Goal: Navigation & Orientation: Find specific page/section

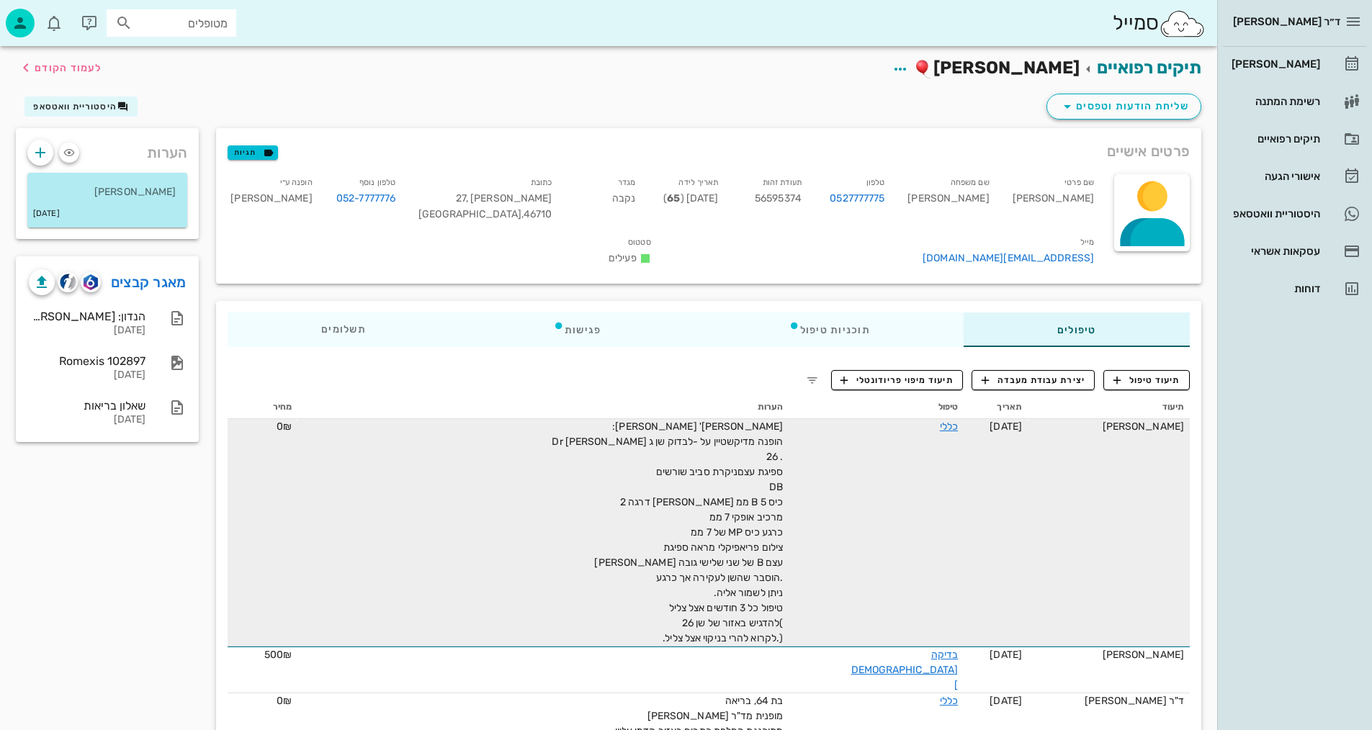
drag, startPoint x: 692, startPoint y: 370, endPoint x: 688, endPoint y: 423, distance: 53.4
click at [704, 418] on div "תיעוד תאריך טיפול הערות מחיר [PERSON_NAME] [DATE] כללי [PERSON_NAME]' [PERSON_N…" at bounding box center [708, 673] width 979 height 573
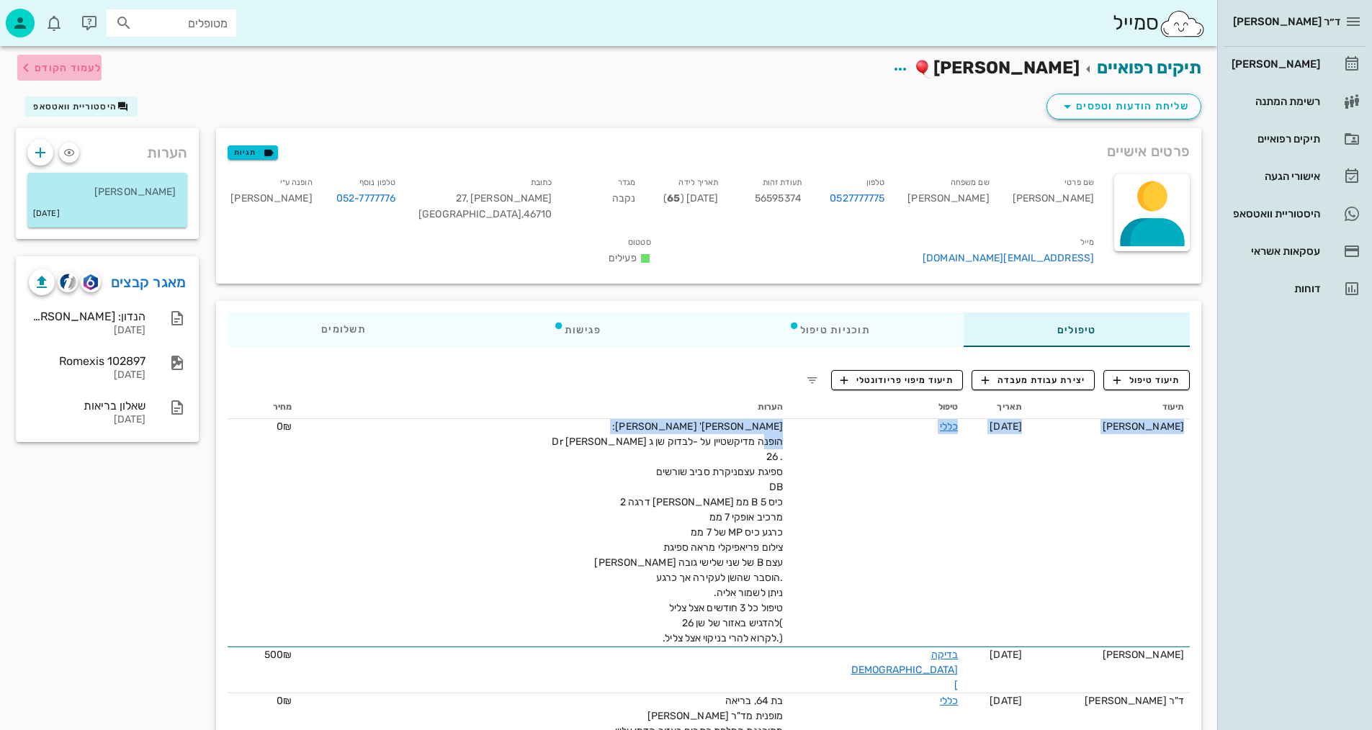
click at [58, 68] on span "לעמוד הקודם" at bounding box center [68, 68] width 67 height 12
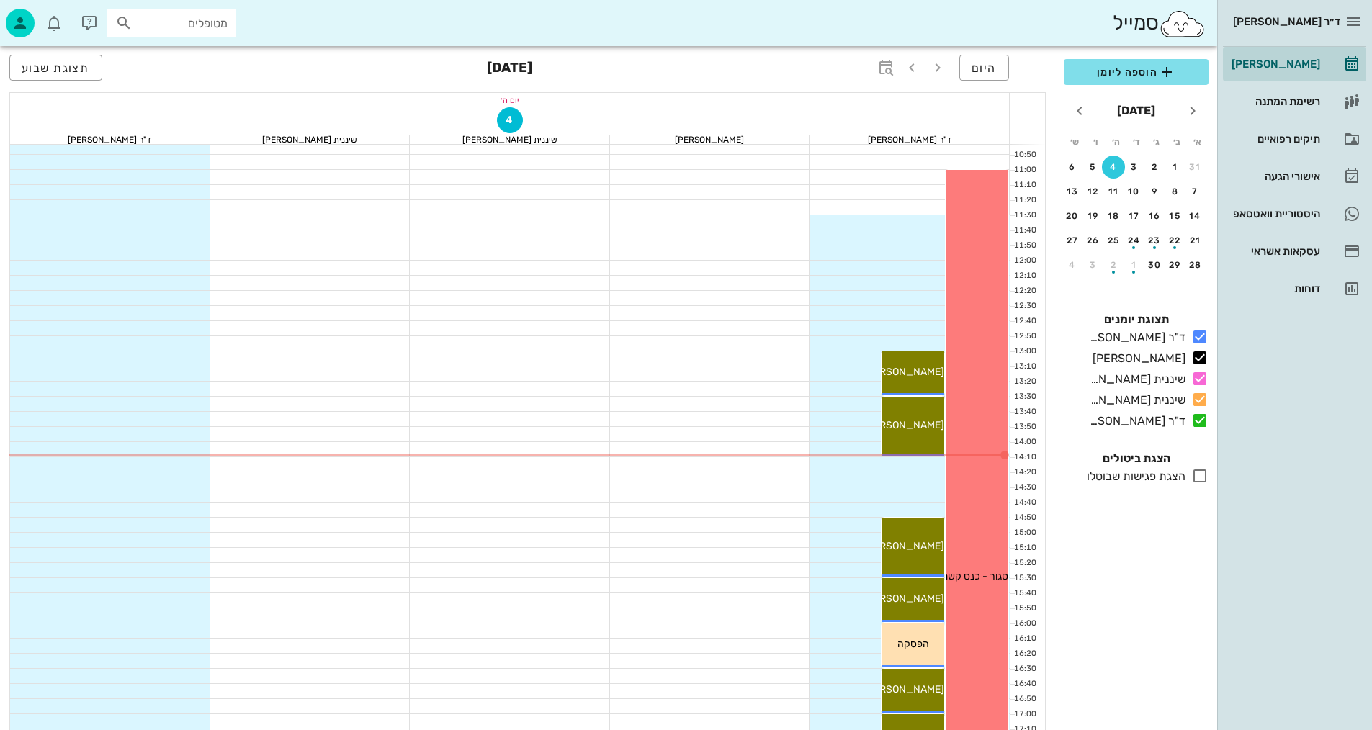
scroll to position [432, 0]
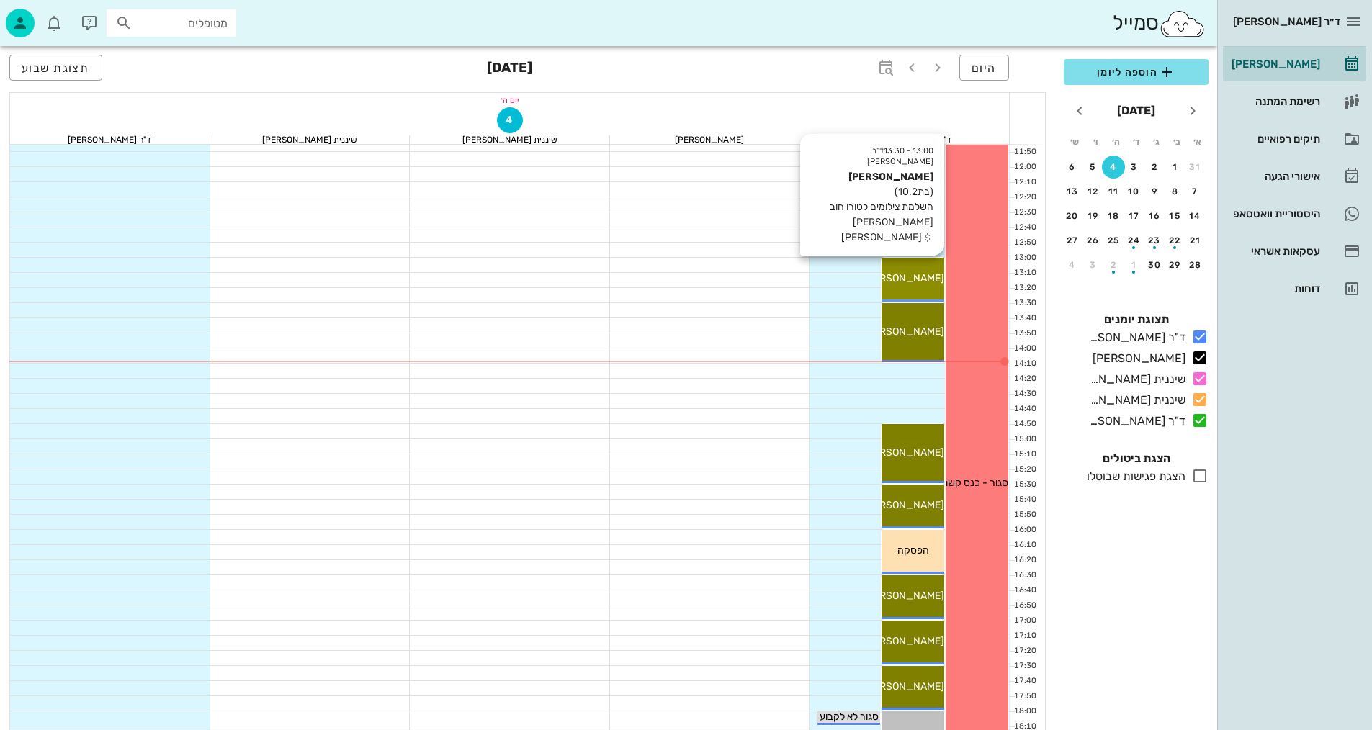
click at [907, 280] on span "[PERSON_NAME]" at bounding box center [903, 278] width 81 height 12
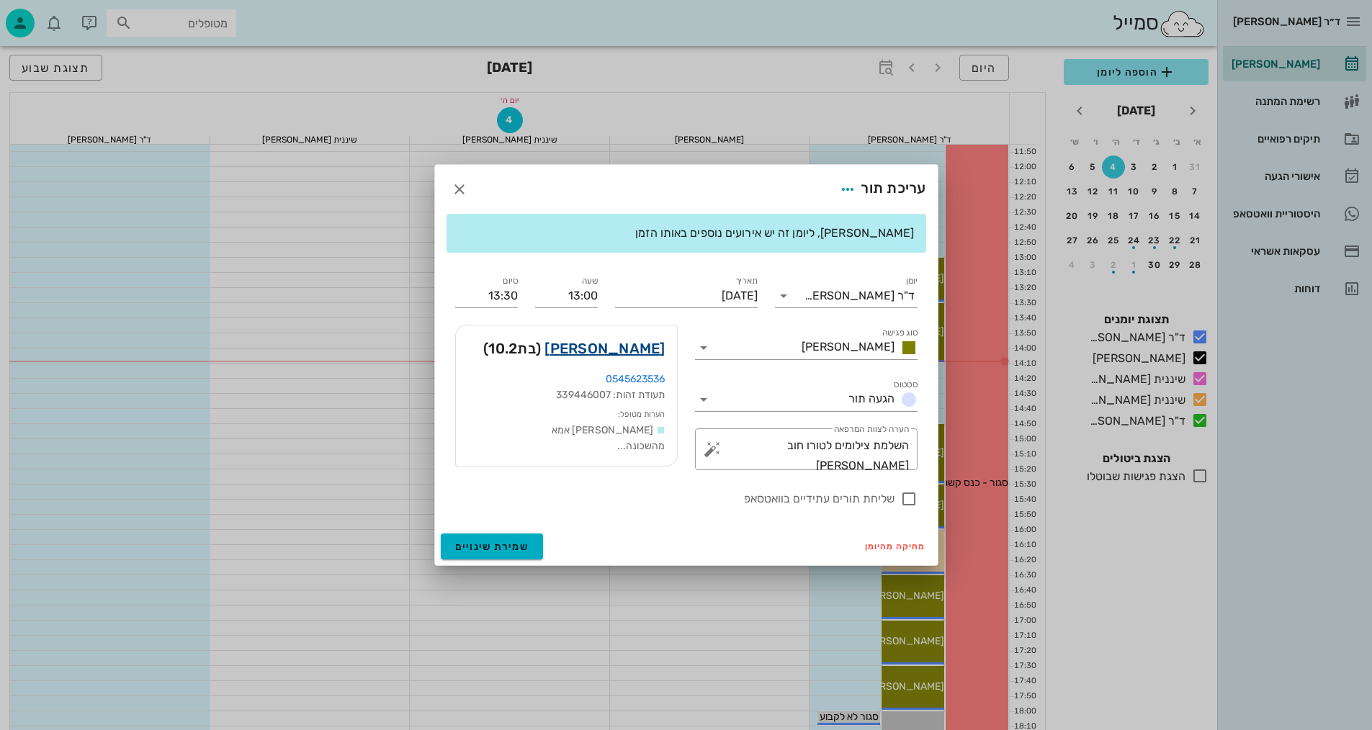
click at [651, 351] on link "[PERSON_NAME]" at bounding box center [604, 348] width 120 height 23
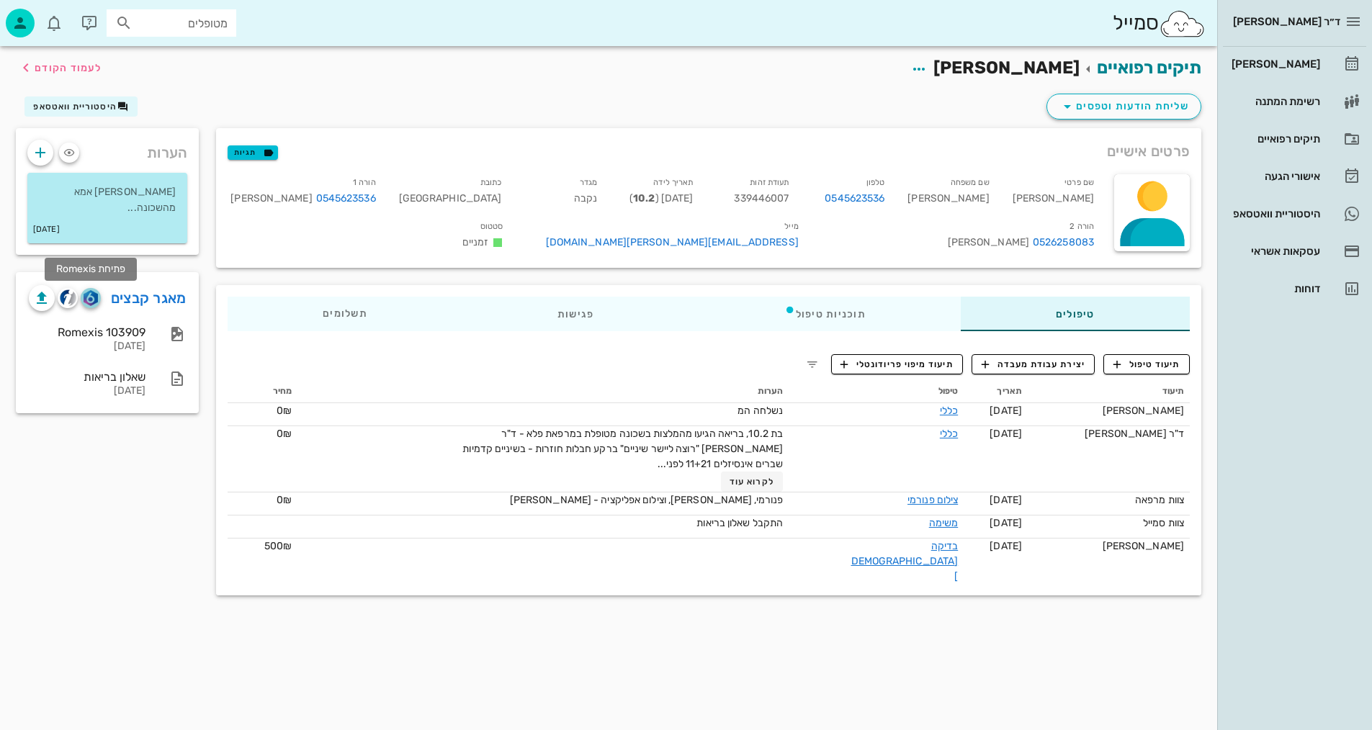
click at [89, 302] on img "button" at bounding box center [91, 298] width 14 height 16
click at [69, 302] on img "button" at bounding box center [68, 297] width 17 height 17
click at [32, 73] on icon "button" at bounding box center [25, 67] width 17 height 17
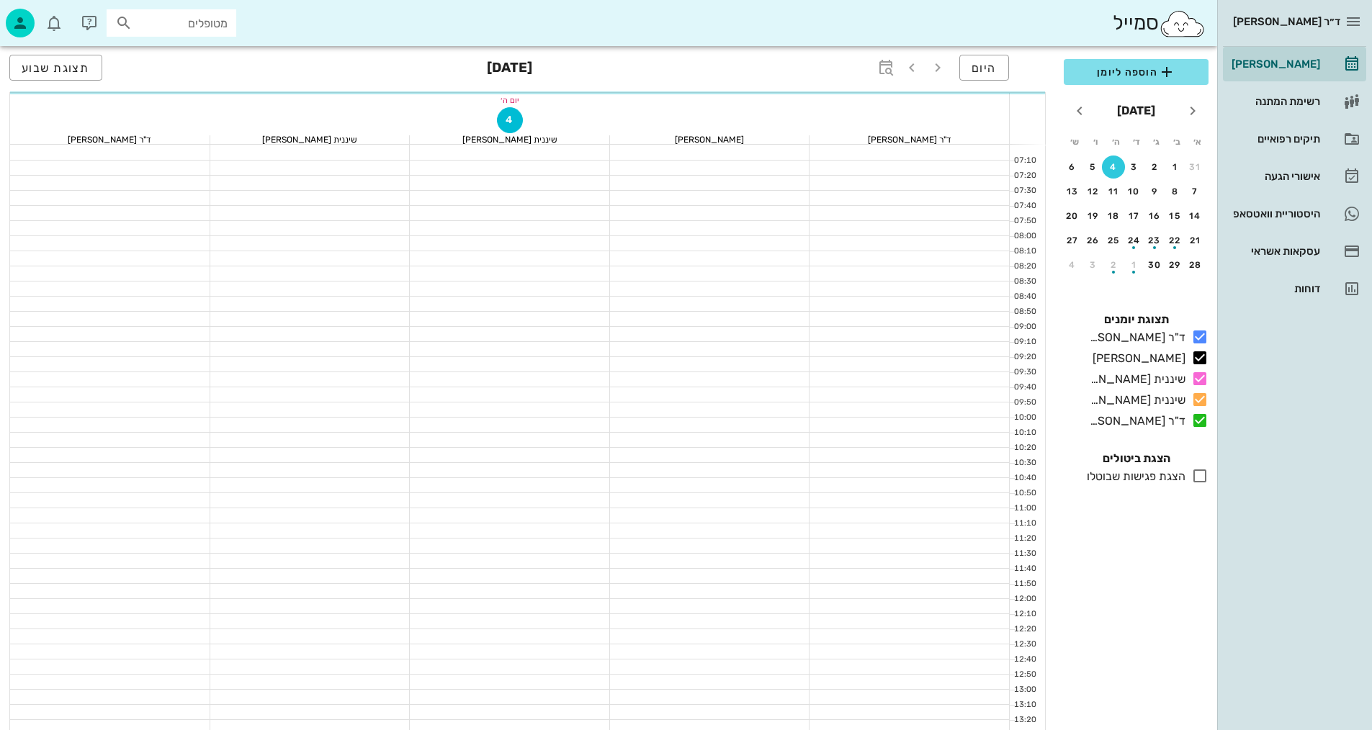
scroll to position [432, 0]
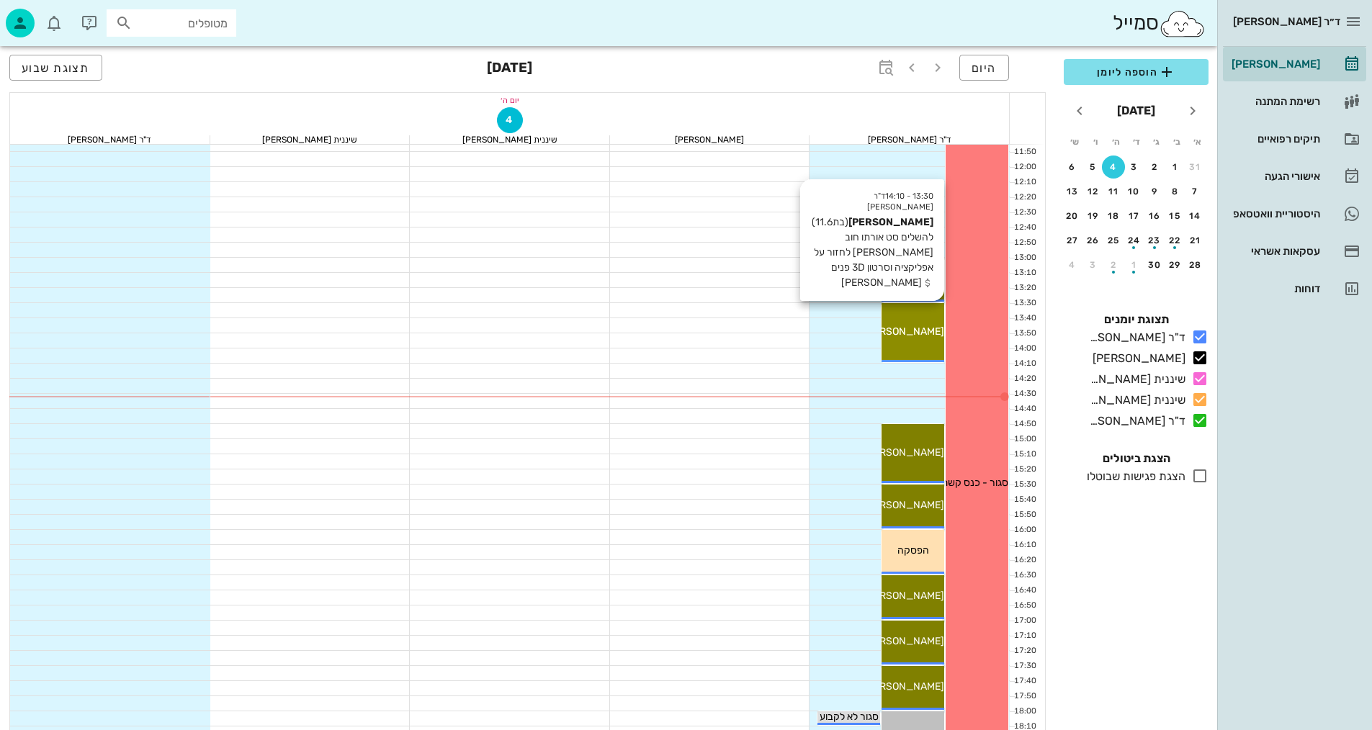
click at [921, 332] on span "[PERSON_NAME]" at bounding box center [903, 331] width 81 height 12
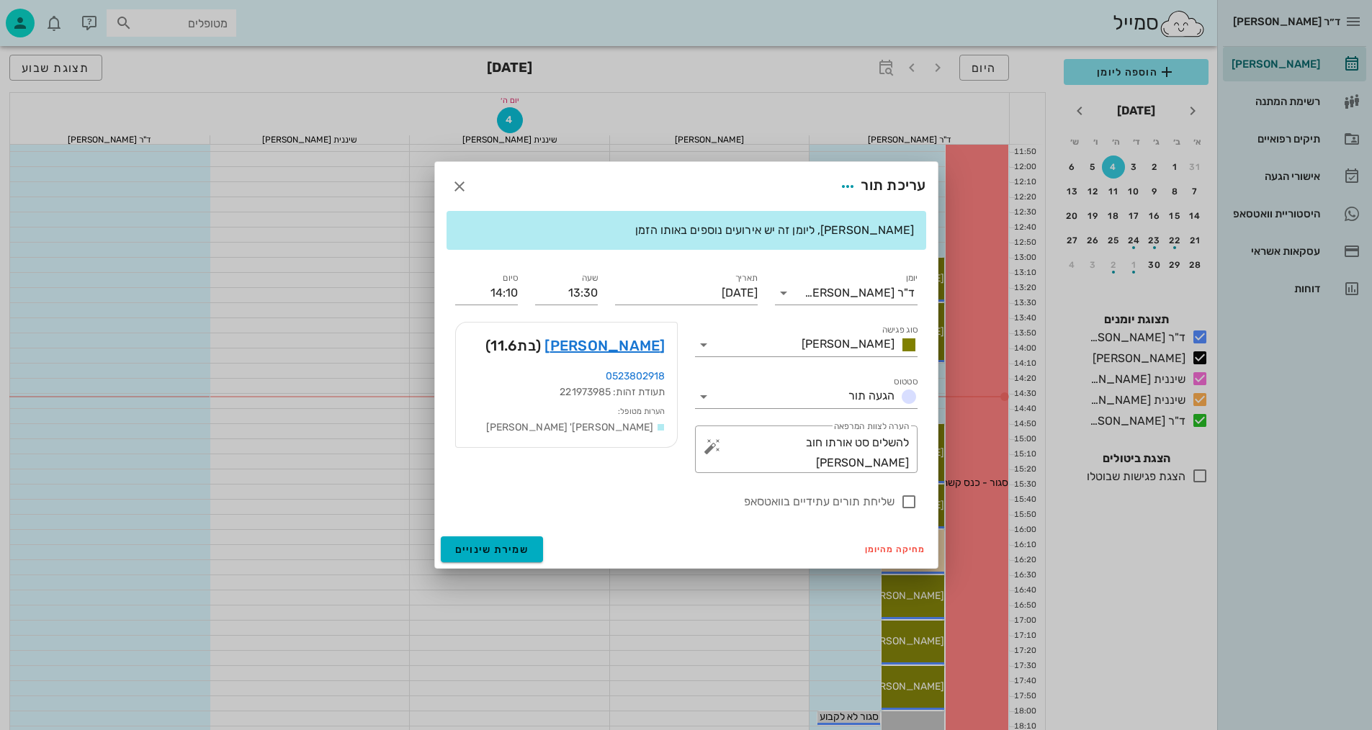
click at [657, 92] on div at bounding box center [686, 365] width 1372 height 730
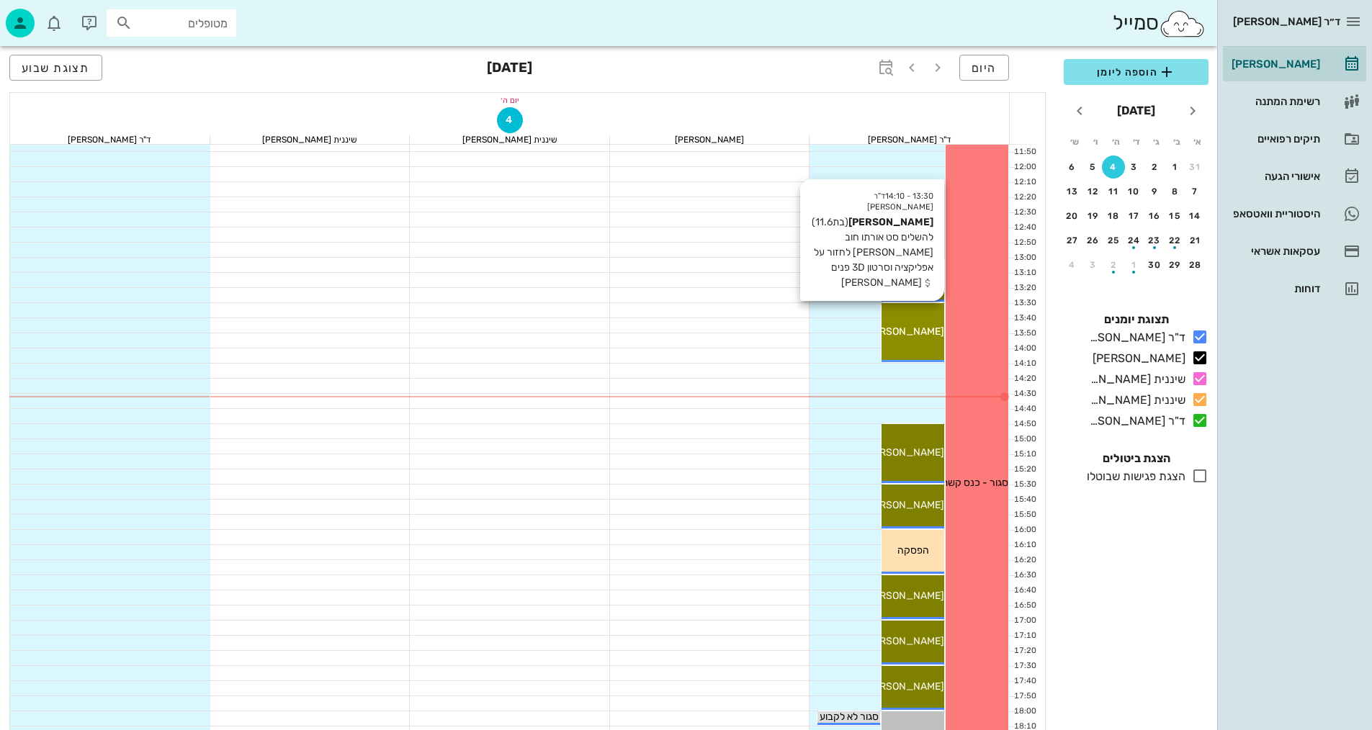
click at [917, 325] on span "[PERSON_NAME]" at bounding box center [903, 331] width 81 height 12
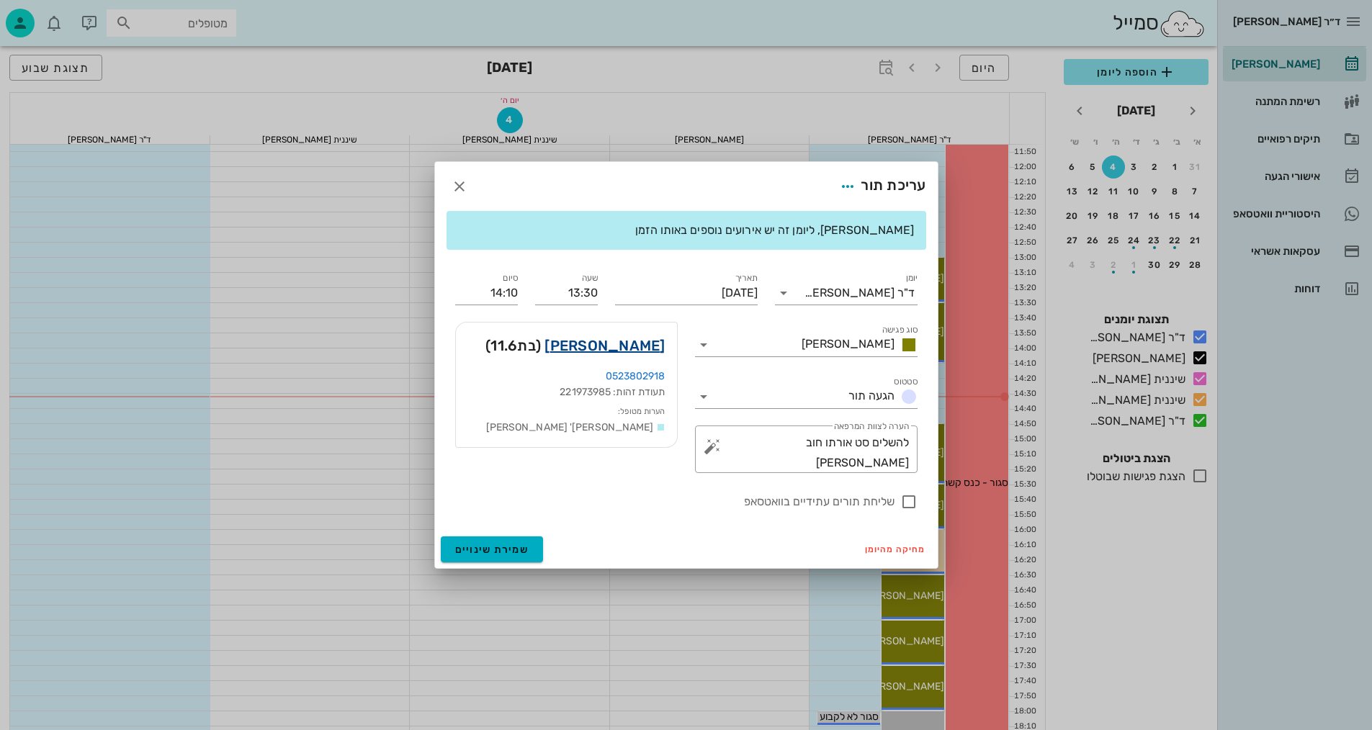
click at [652, 346] on link "[PERSON_NAME]" at bounding box center [604, 345] width 120 height 23
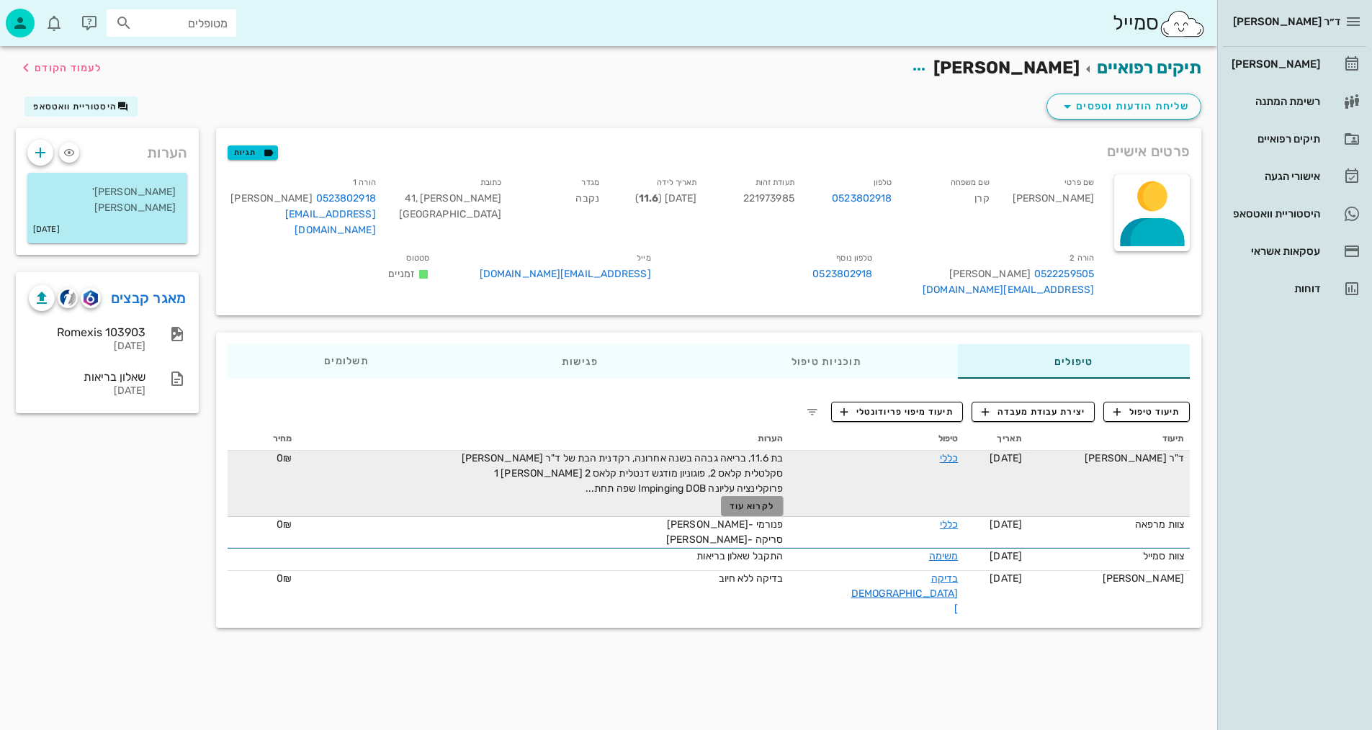
click at [774, 501] on span "לקרוא עוד" at bounding box center [751, 506] width 45 height 10
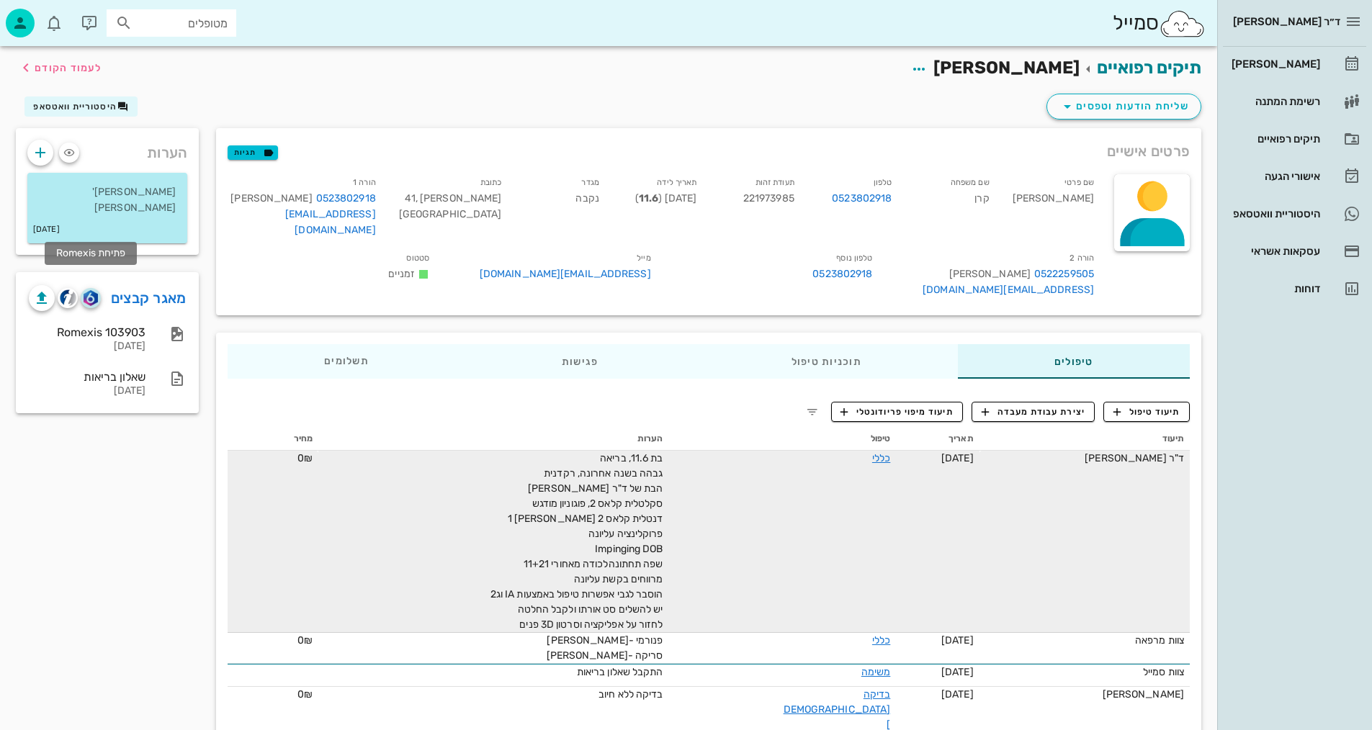
click at [91, 290] on img "button" at bounding box center [91, 298] width 14 height 16
click at [86, 68] on span "לעמוד הקודם" at bounding box center [68, 68] width 67 height 12
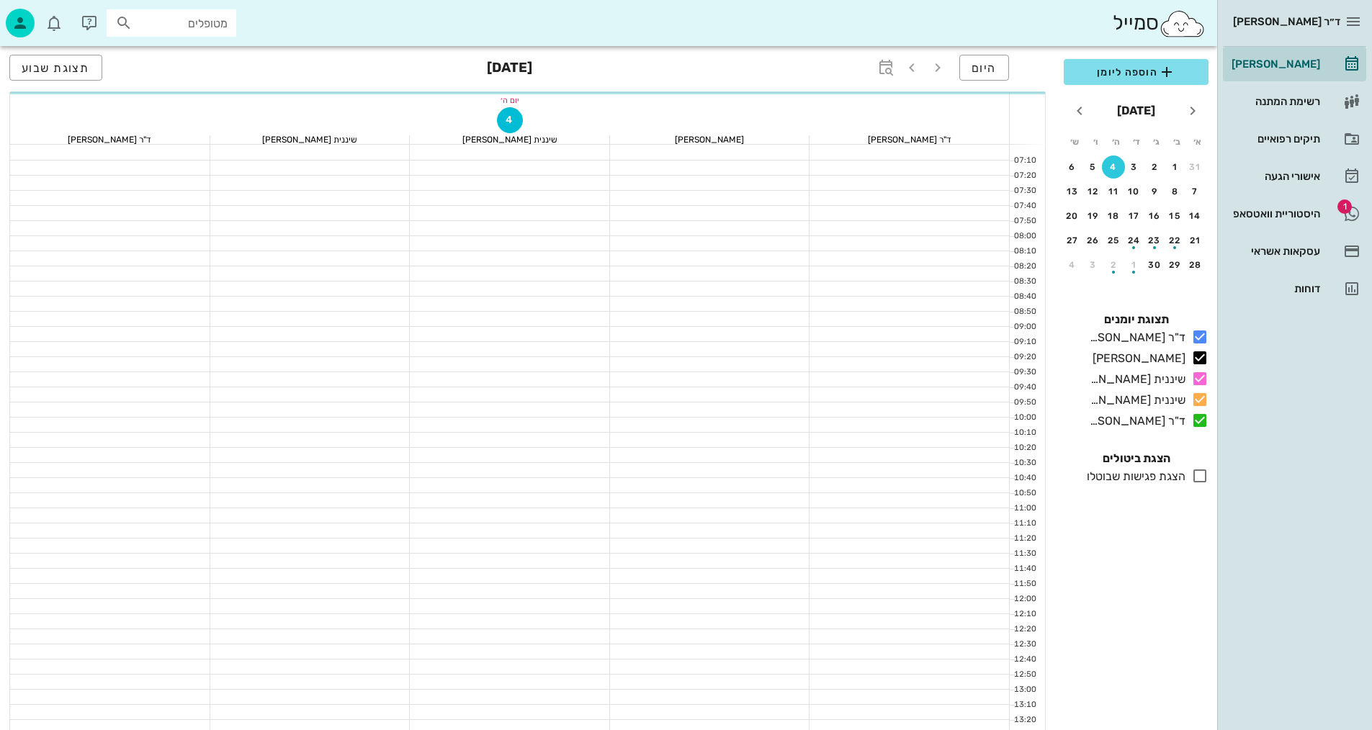
scroll to position [432, 0]
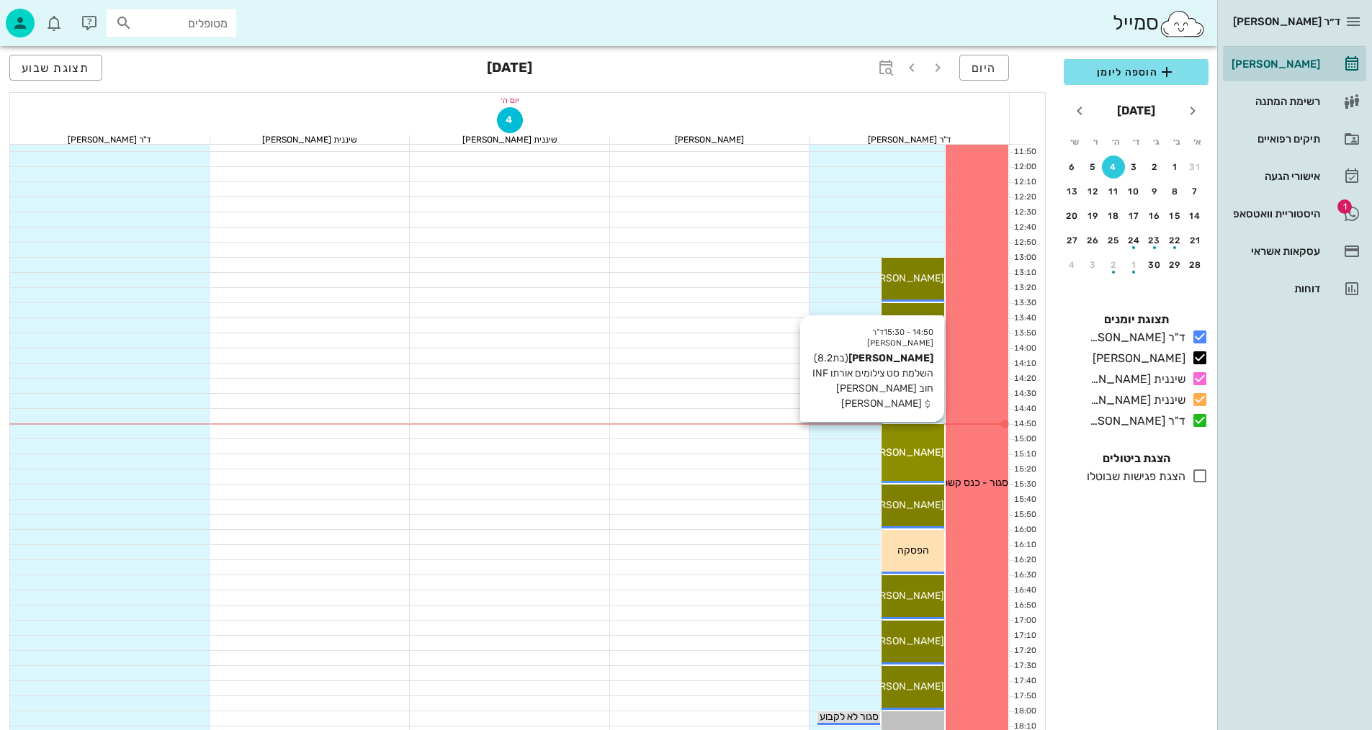
click at [911, 448] on span "[PERSON_NAME]" at bounding box center [903, 452] width 81 height 12
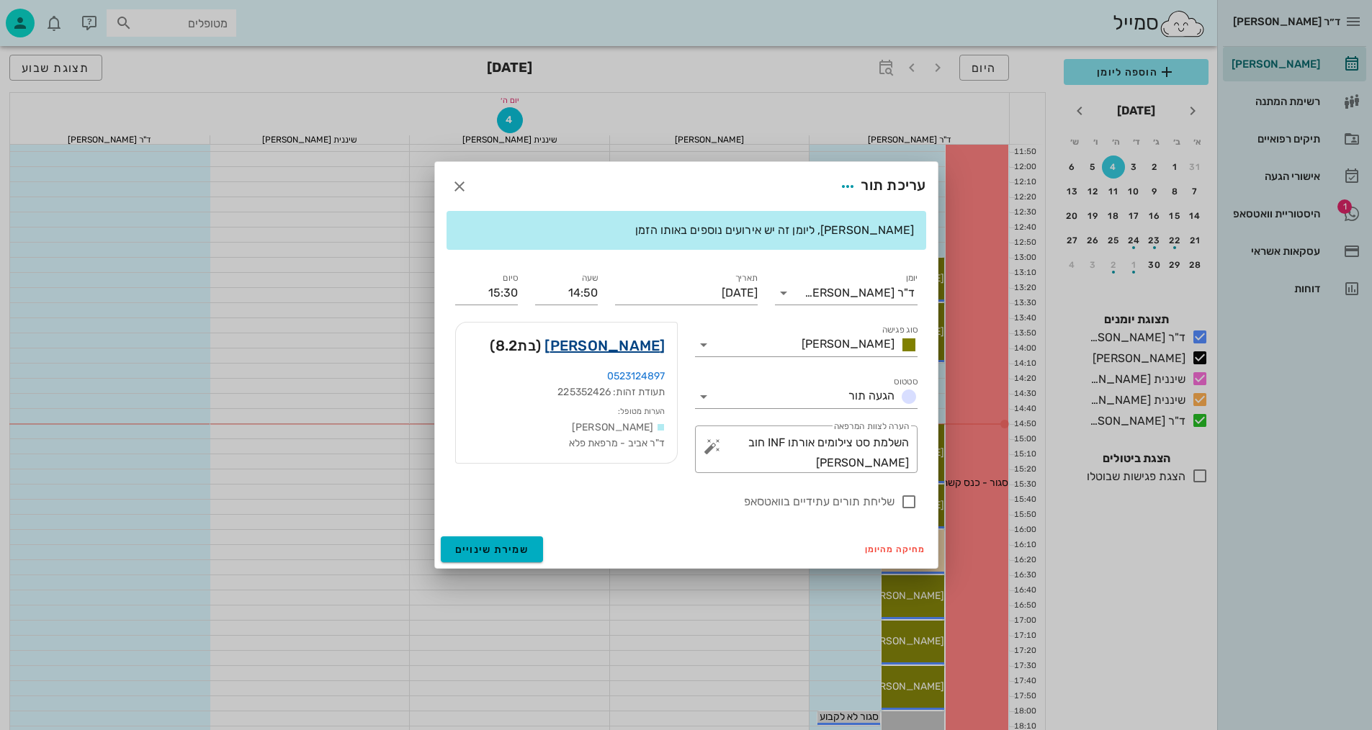
click at [661, 345] on link "[PERSON_NAME]" at bounding box center [604, 345] width 120 height 23
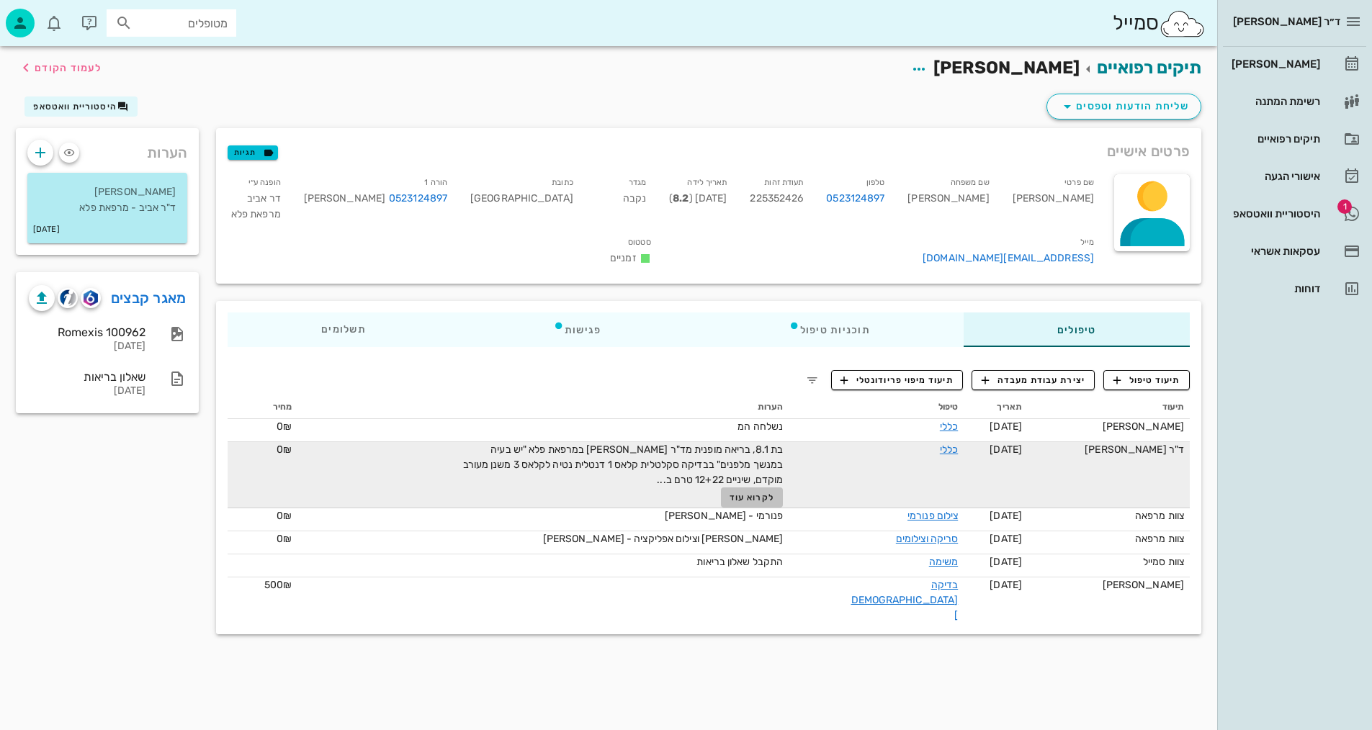
click at [774, 493] on span "לקרוא עוד" at bounding box center [751, 498] width 45 height 10
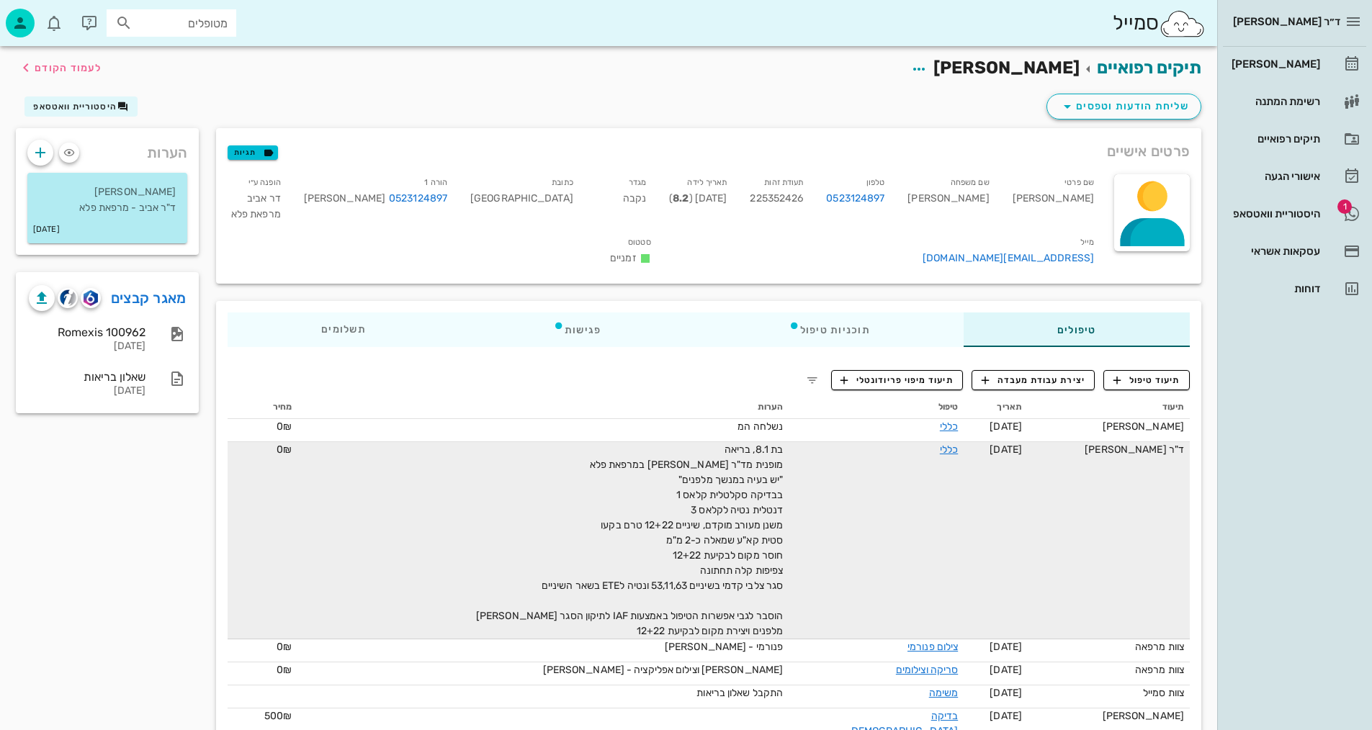
scroll to position [15, 0]
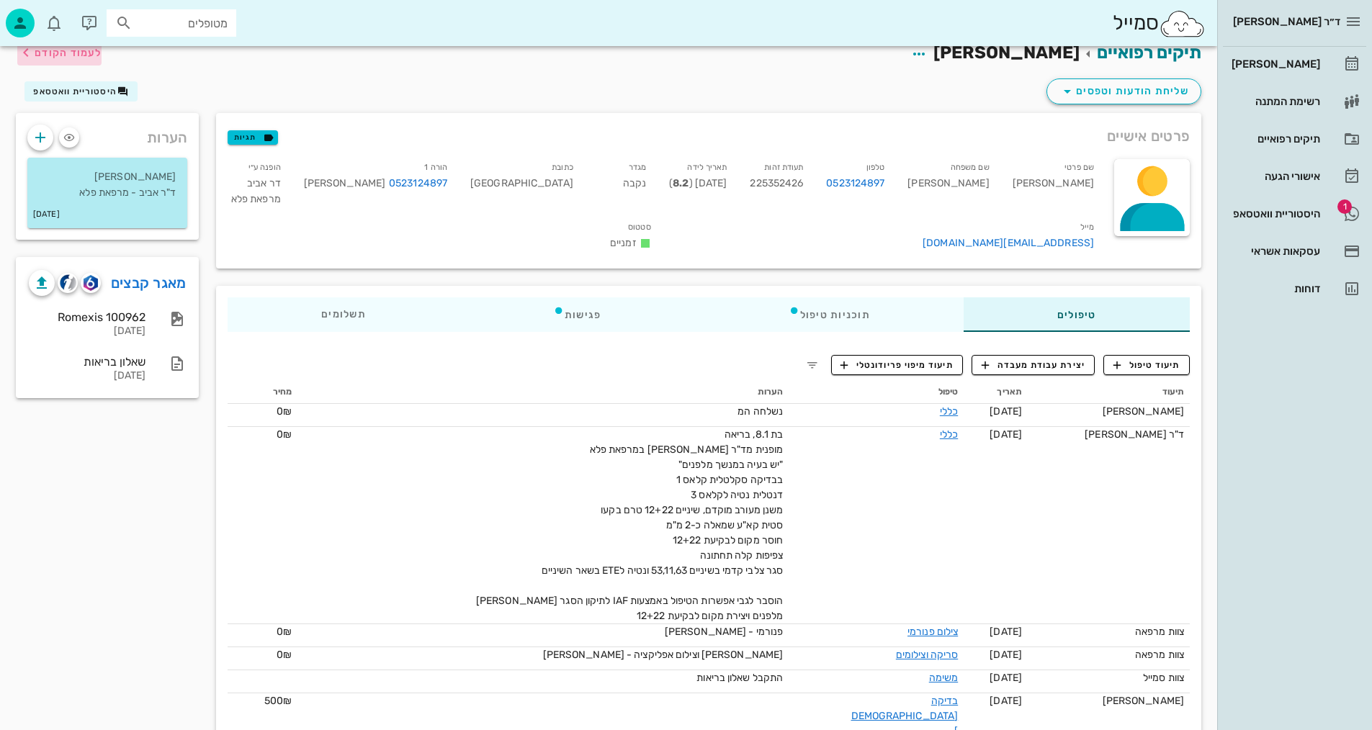
click at [81, 53] on span "לעמוד הקודם" at bounding box center [68, 53] width 67 height 12
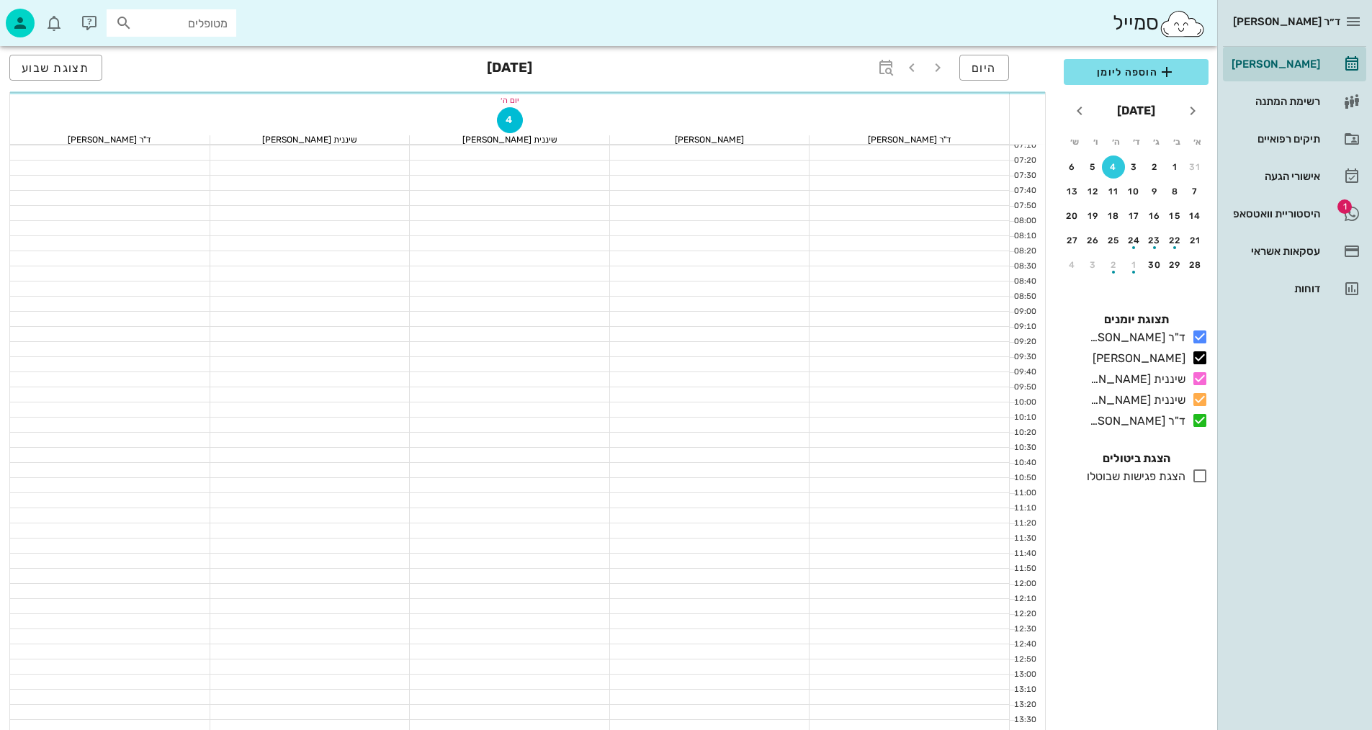
scroll to position [432, 0]
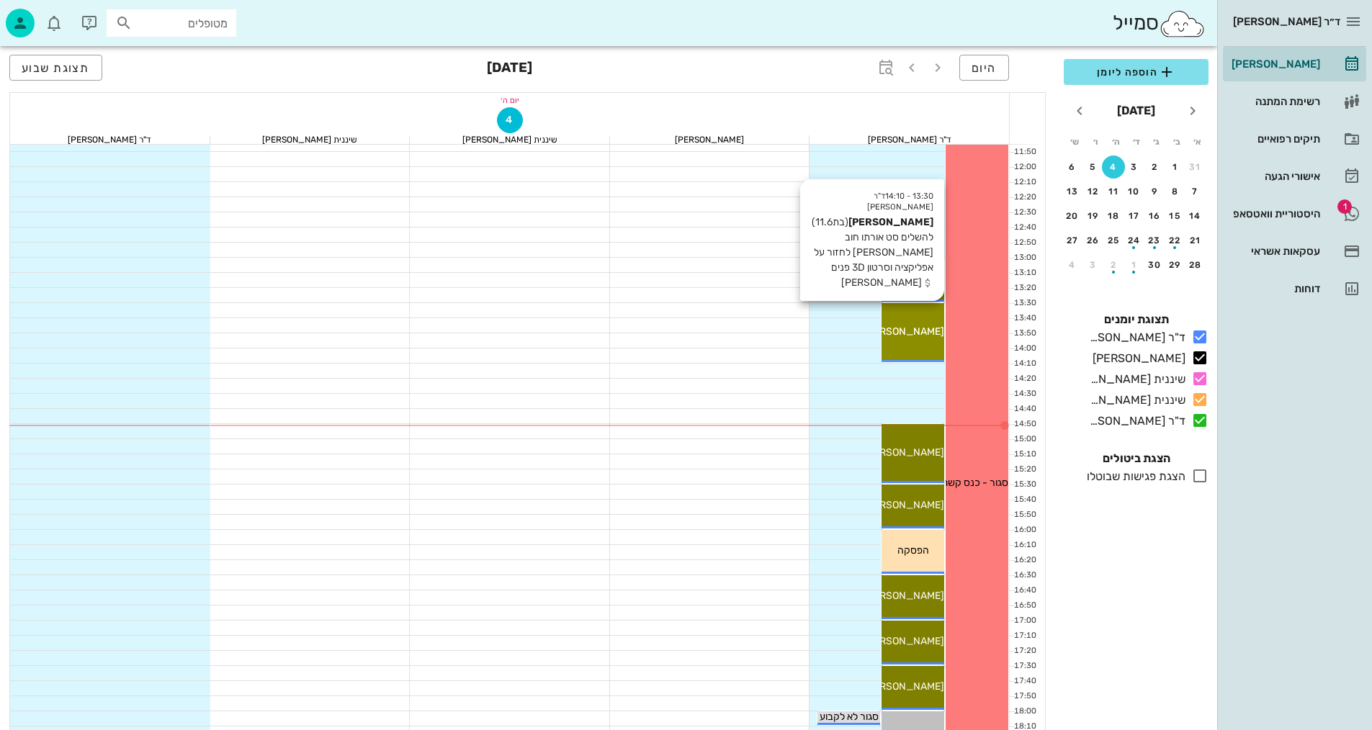
click at [904, 338] on div "[PERSON_NAME]" at bounding box center [912, 331] width 63 height 15
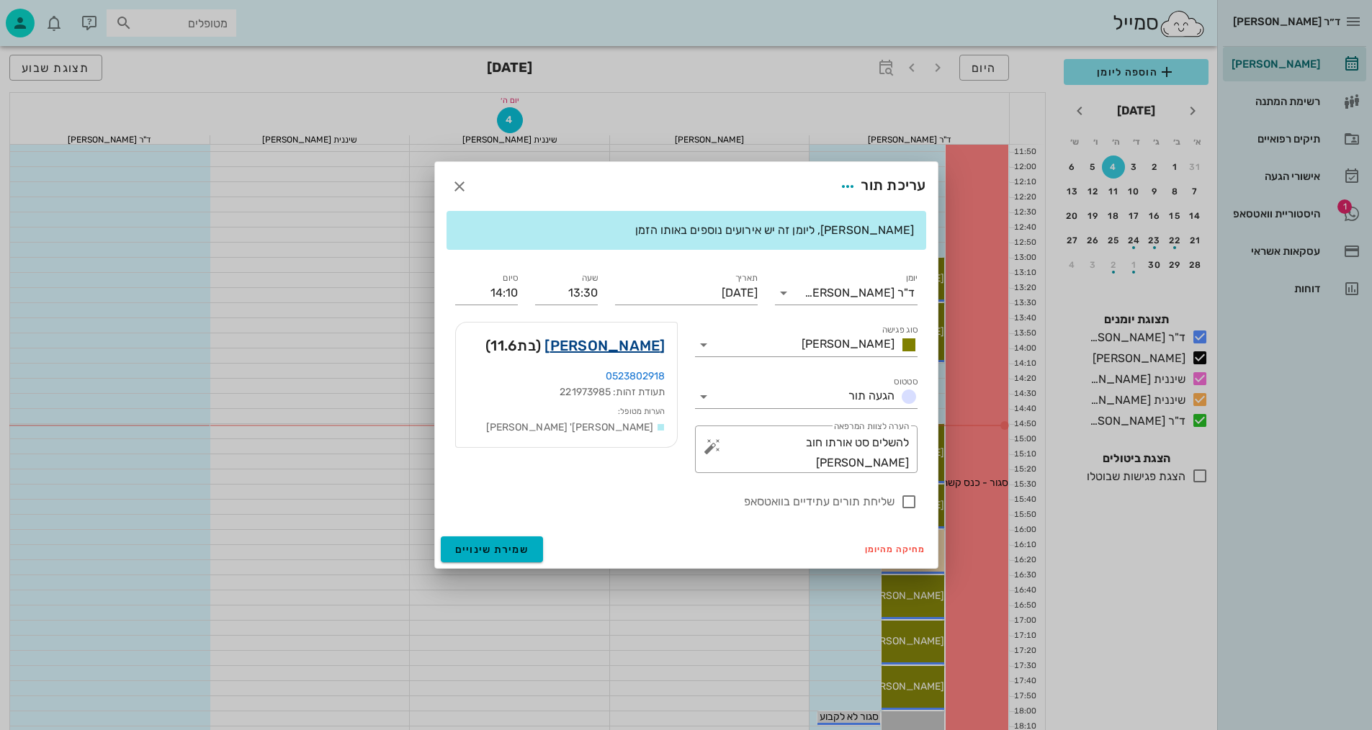
click at [650, 341] on link "[PERSON_NAME]" at bounding box center [604, 345] width 120 height 23
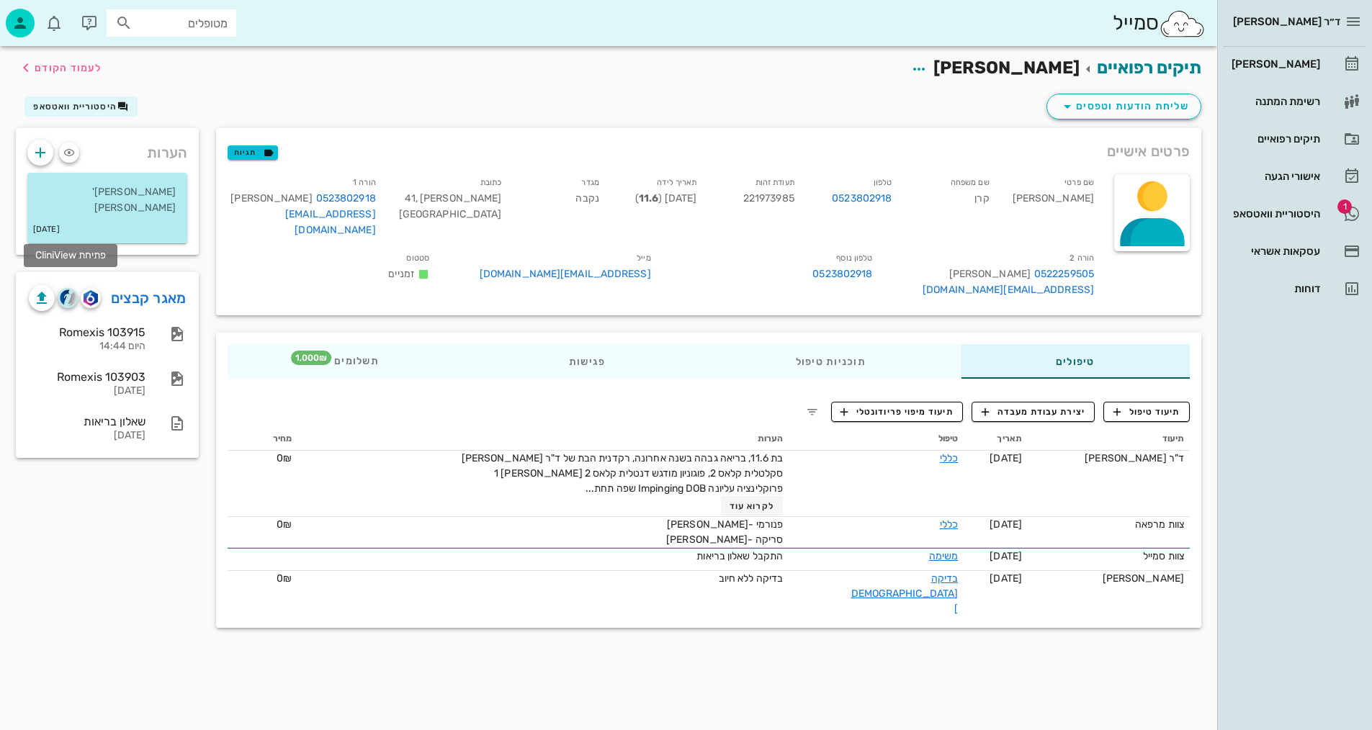
click at [63, 289] on img "button" at bounding box center [68, 297] width 17 height 17
click at [34, 68] on icon "button" at bounding box center [25, 67] width 17 height 17
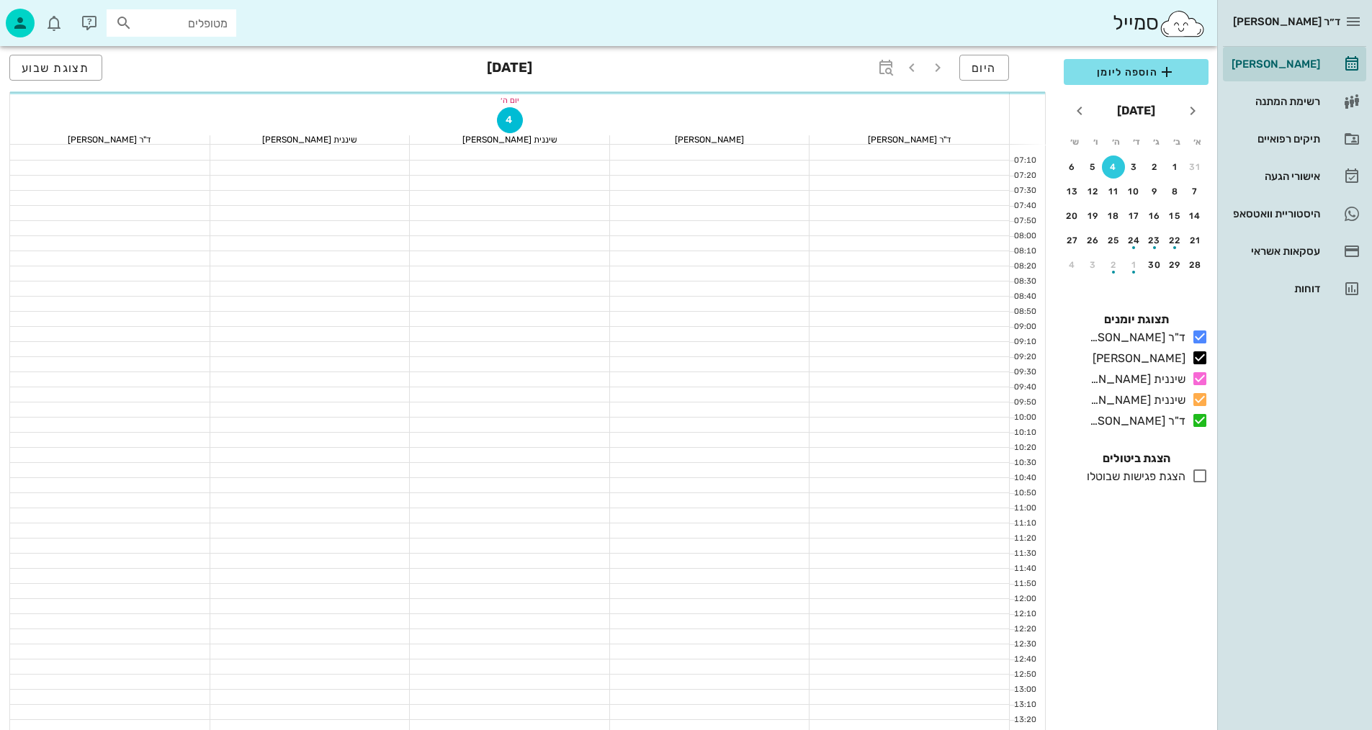
scroll to position [432, 0]
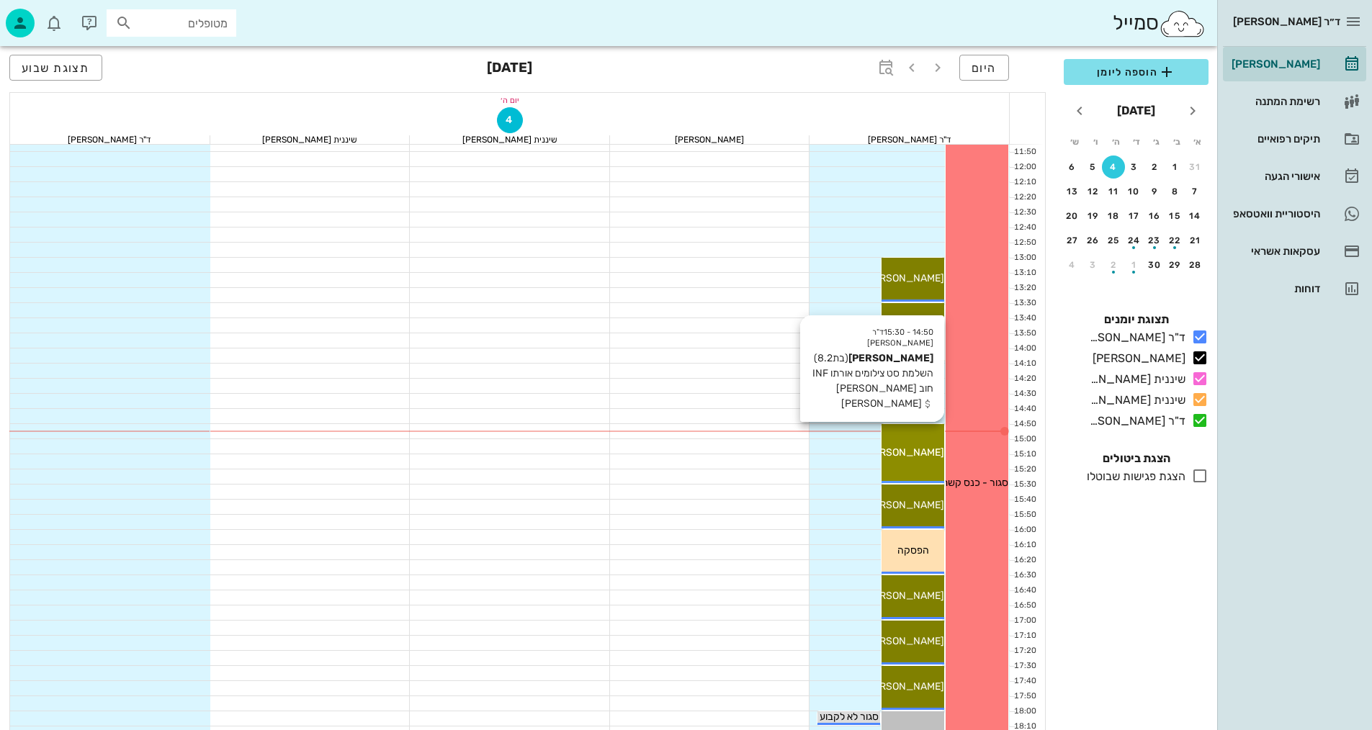
click at [915, 465] on div "14:50 - 15:30 ד"ר [PERSON_NAME] [PERSON_NAME] (בת 8.2 ) השלמת סט צילומים אורתו …" at bounding box center [912, 453] width 63 height 59
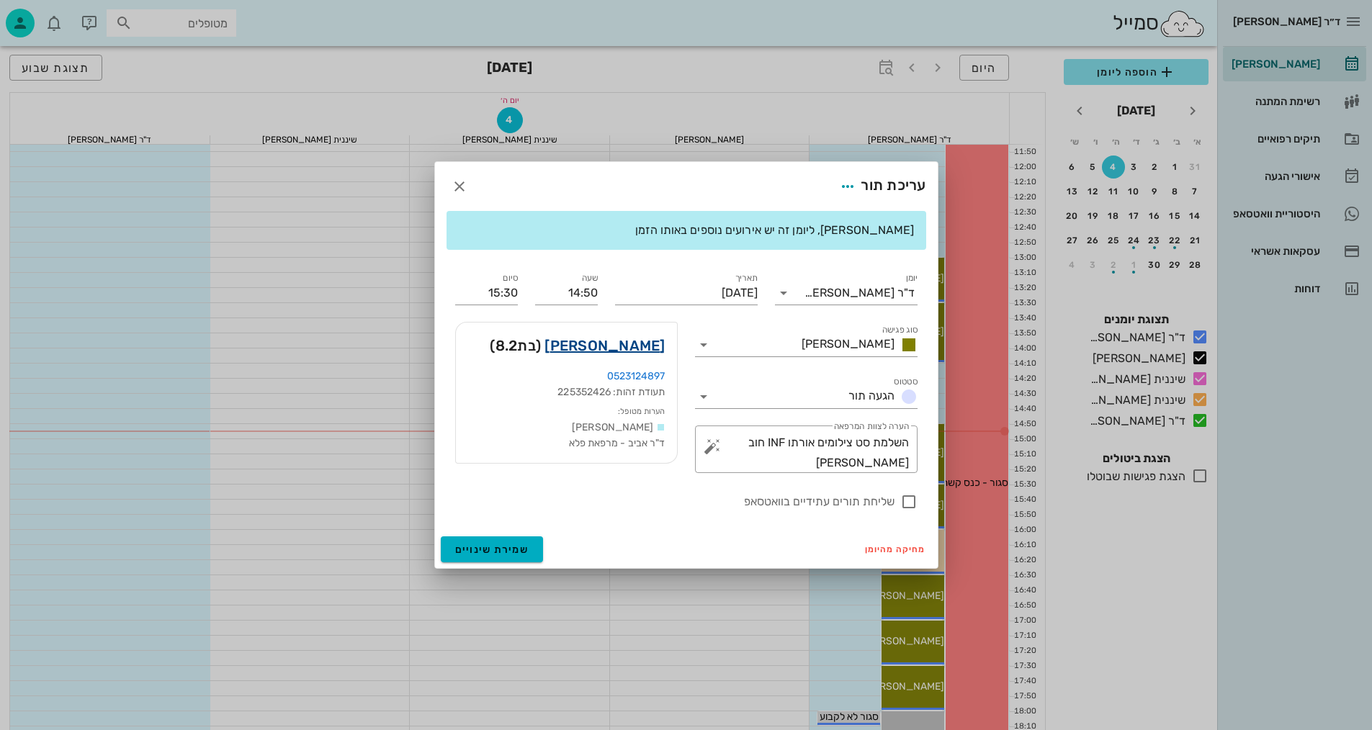
click at [651, 348] on link "[PERSON_NAME]" at bounding box center [604, 345] width 120 height 23
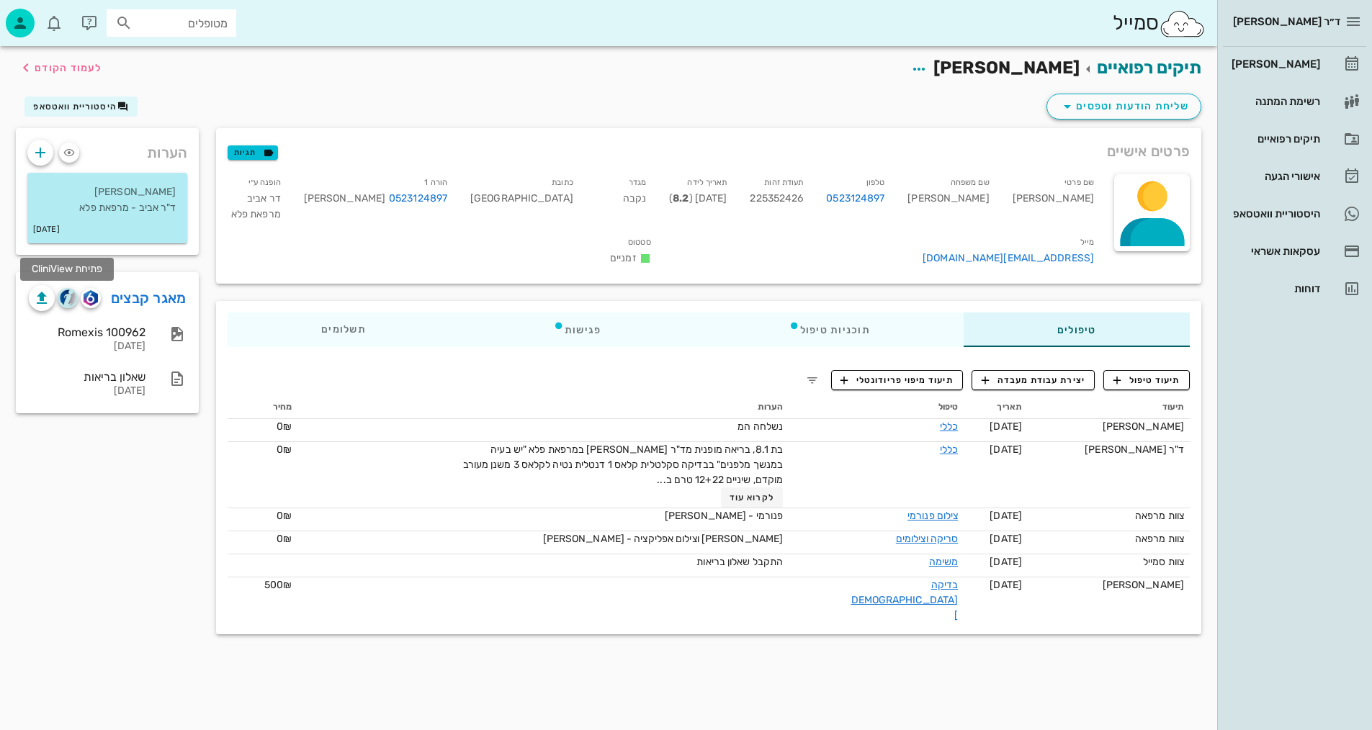
click at [67, 297] on img "button" at bounding box center [68, 297] width 17 height 17
click at [93, 296] on img "button" at bounding box center [91, 298] width 14 height 16
